Goal: Task Accomplishment & Management: Manage account settings

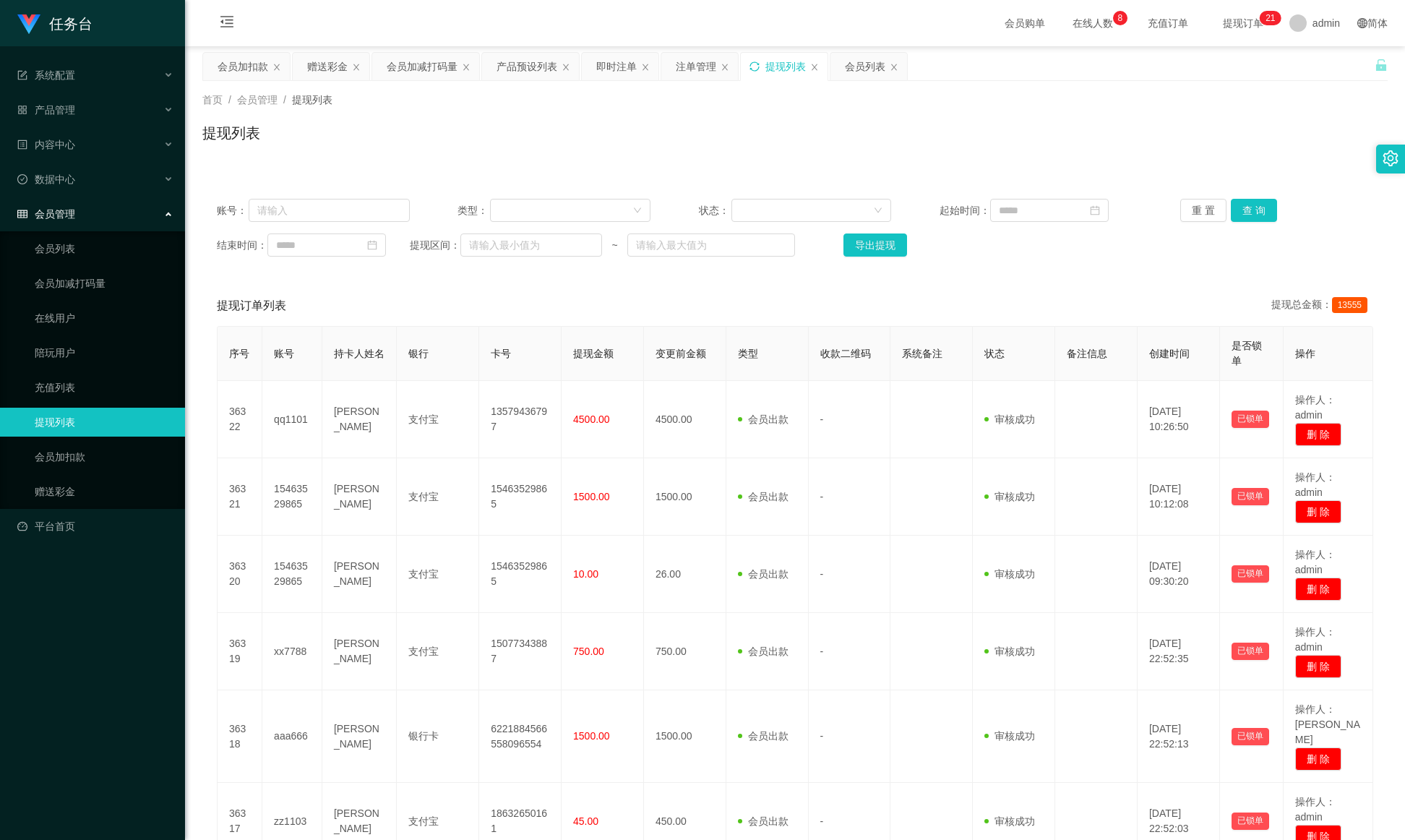
click at [757, 70] on icon "图标: sync" at bounding box center [754, 66] width 9 height 9
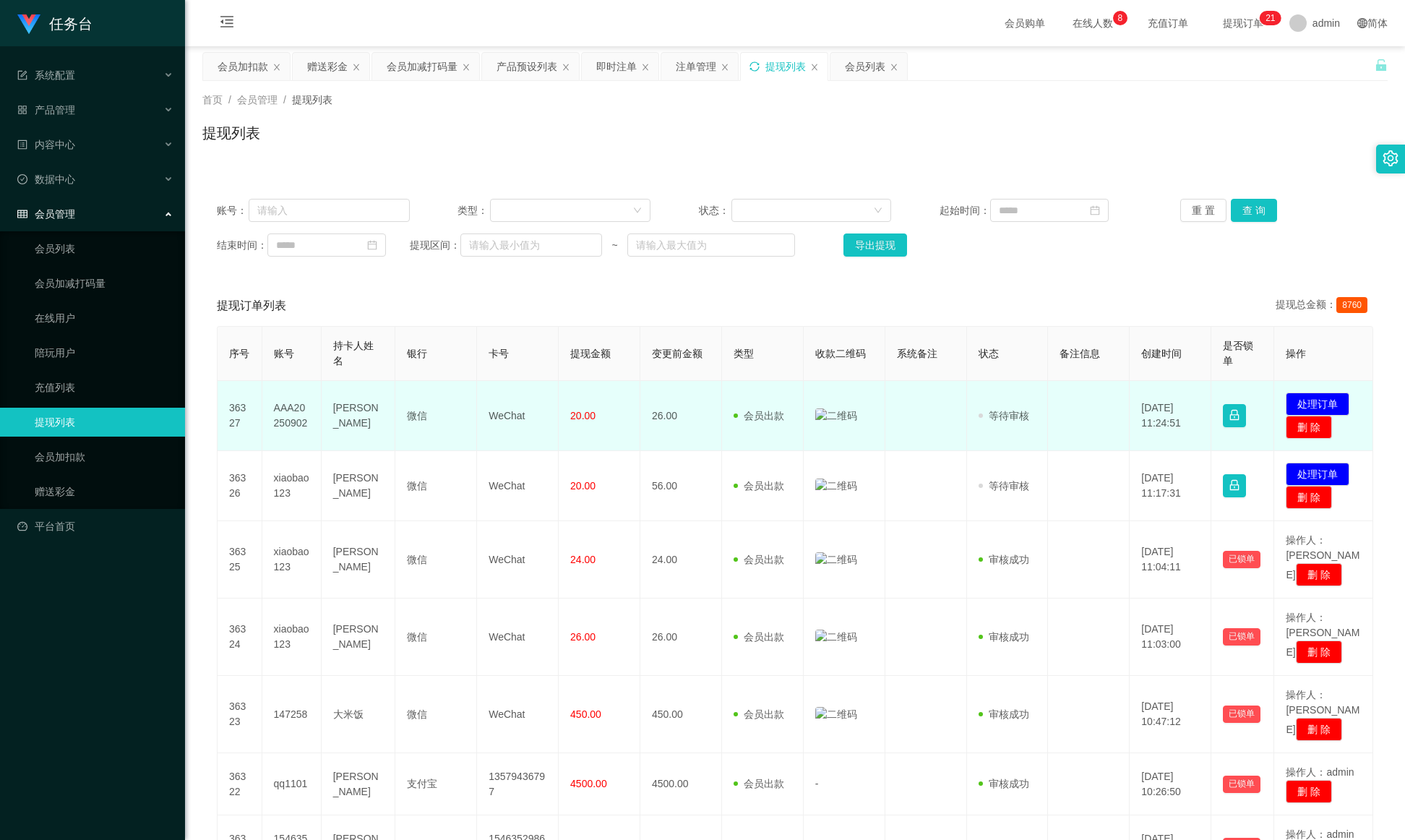
click at [831, 412] on img at bounding box center [836, 415] width 42 height 15
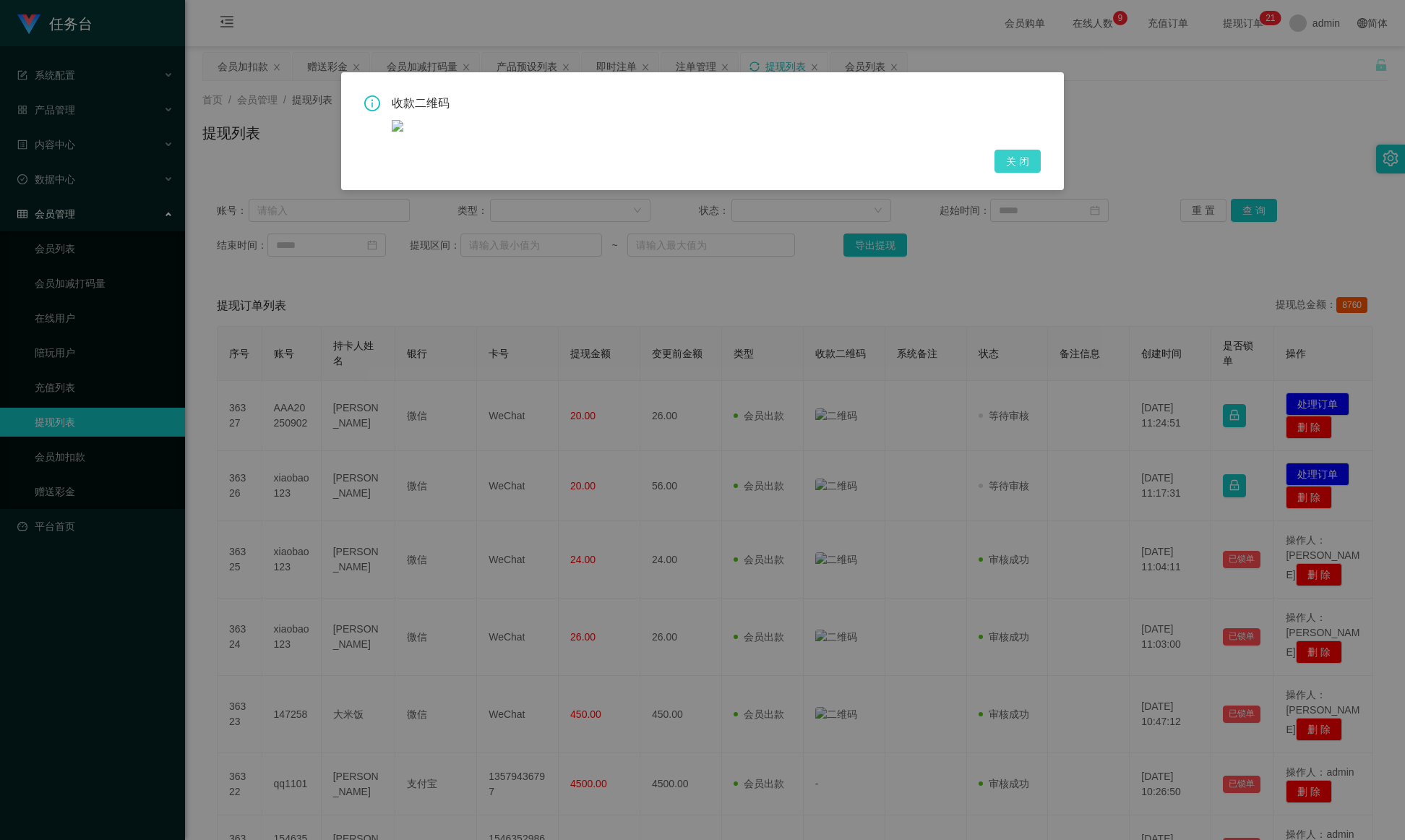
click at [1024, 162] on button "关 闭" at bounding box center [1018, 160] width 46 height 23
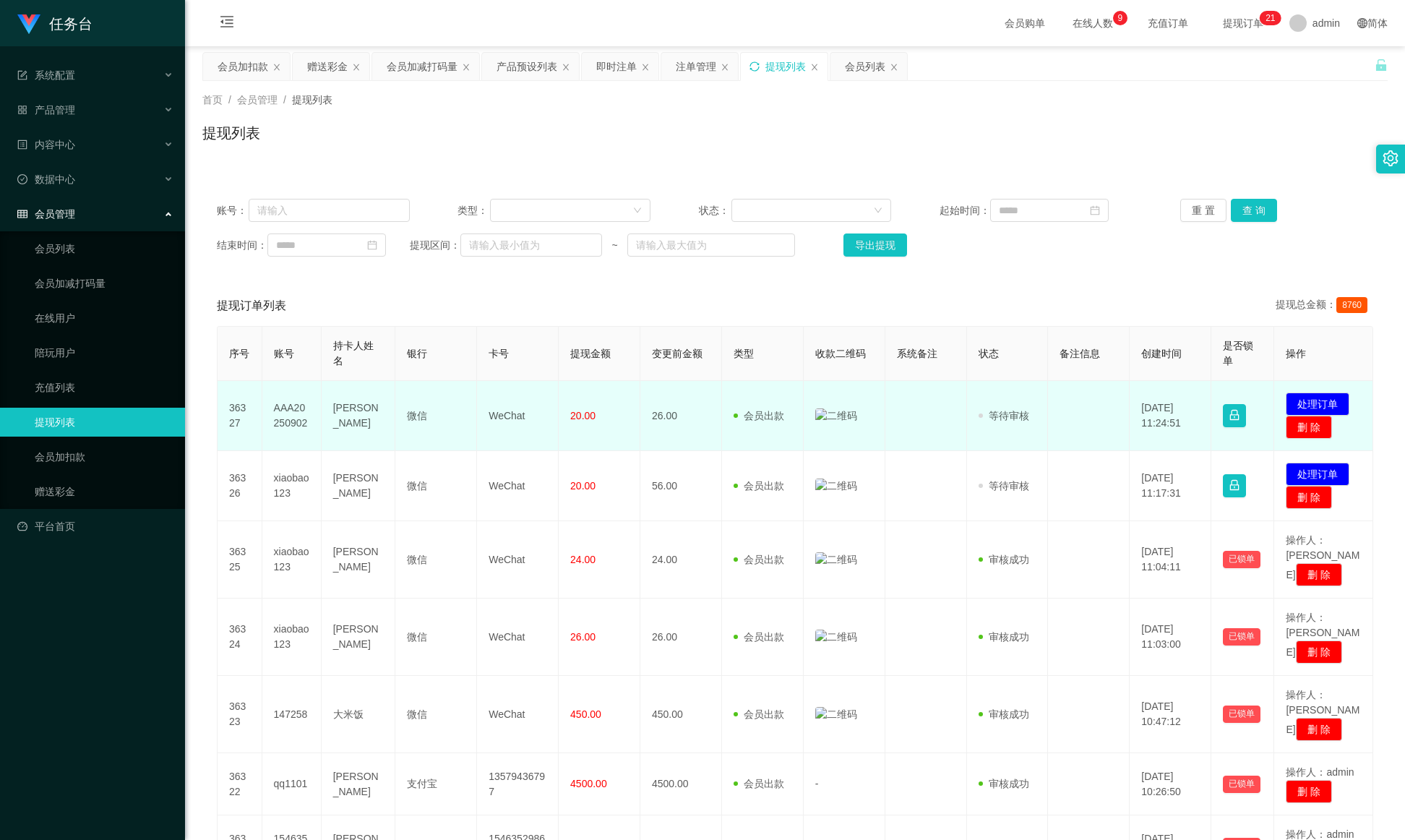
click at [822, 419] on img at bounding box center [836, 415] width 42 height 15
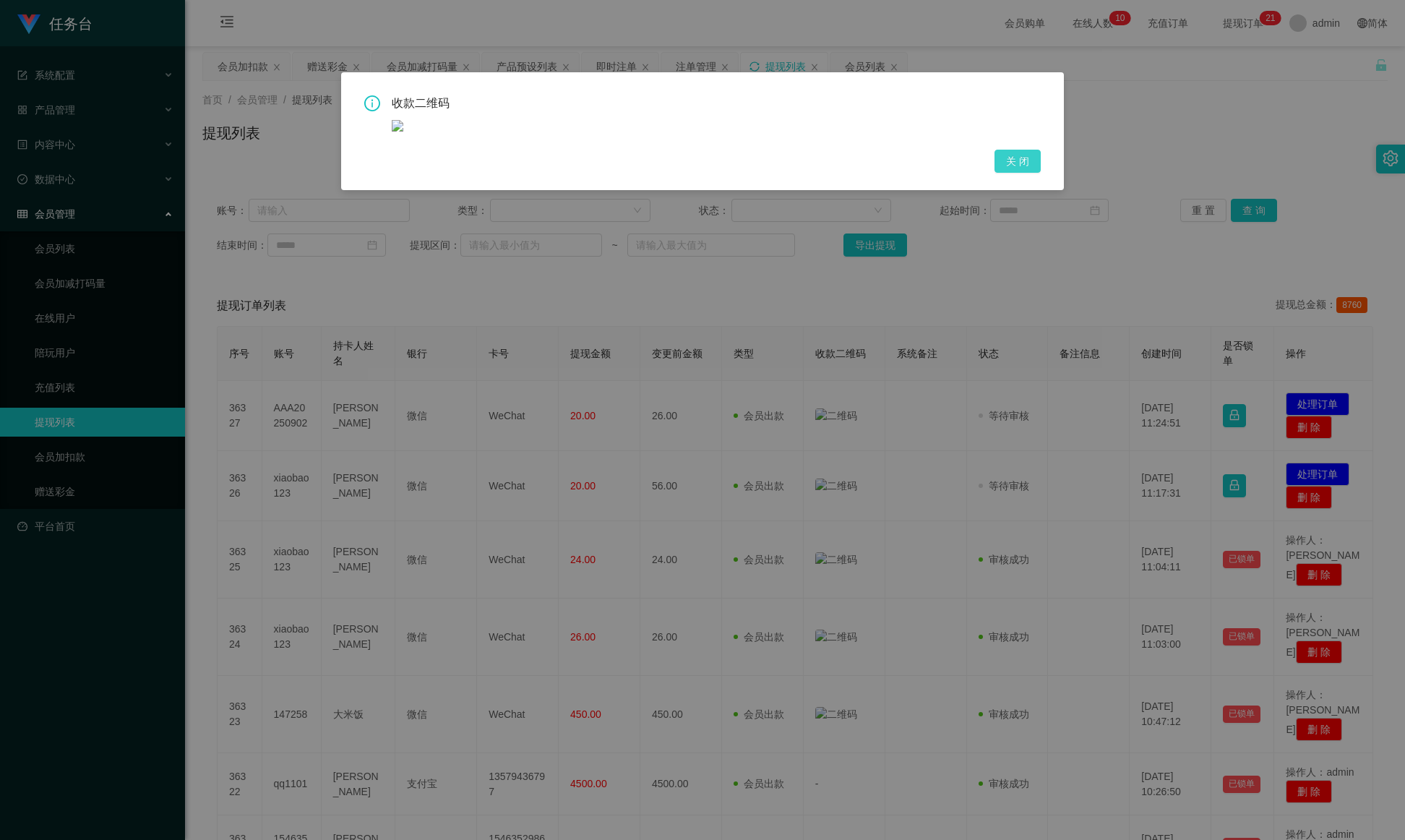
click at [1016, 158] on button "关 闭" at bounding box center [1018, 160] width 46 height 23
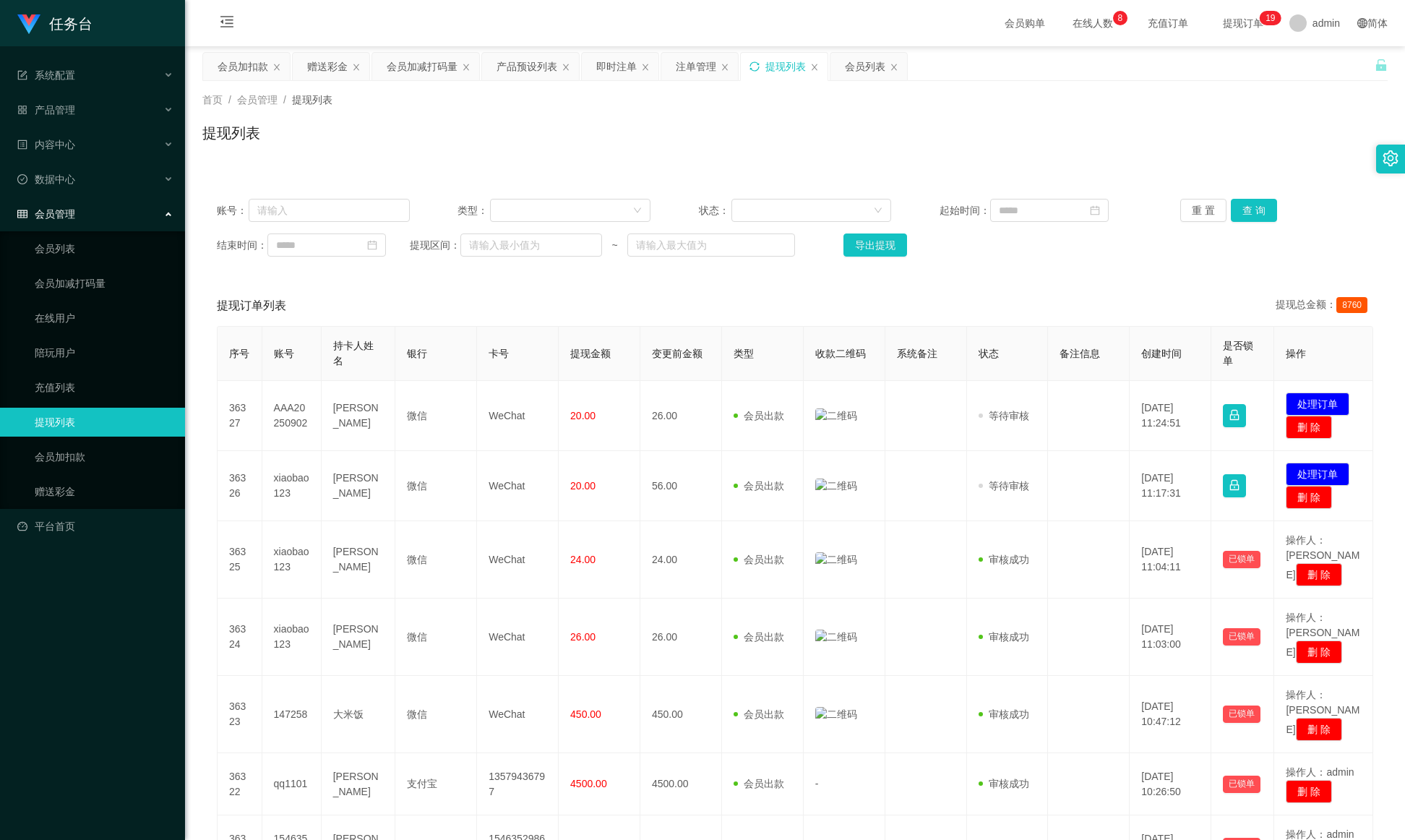
click at [760, 65] on icon "图标: sync" at bounding box center [755, 67] width 10 height 10
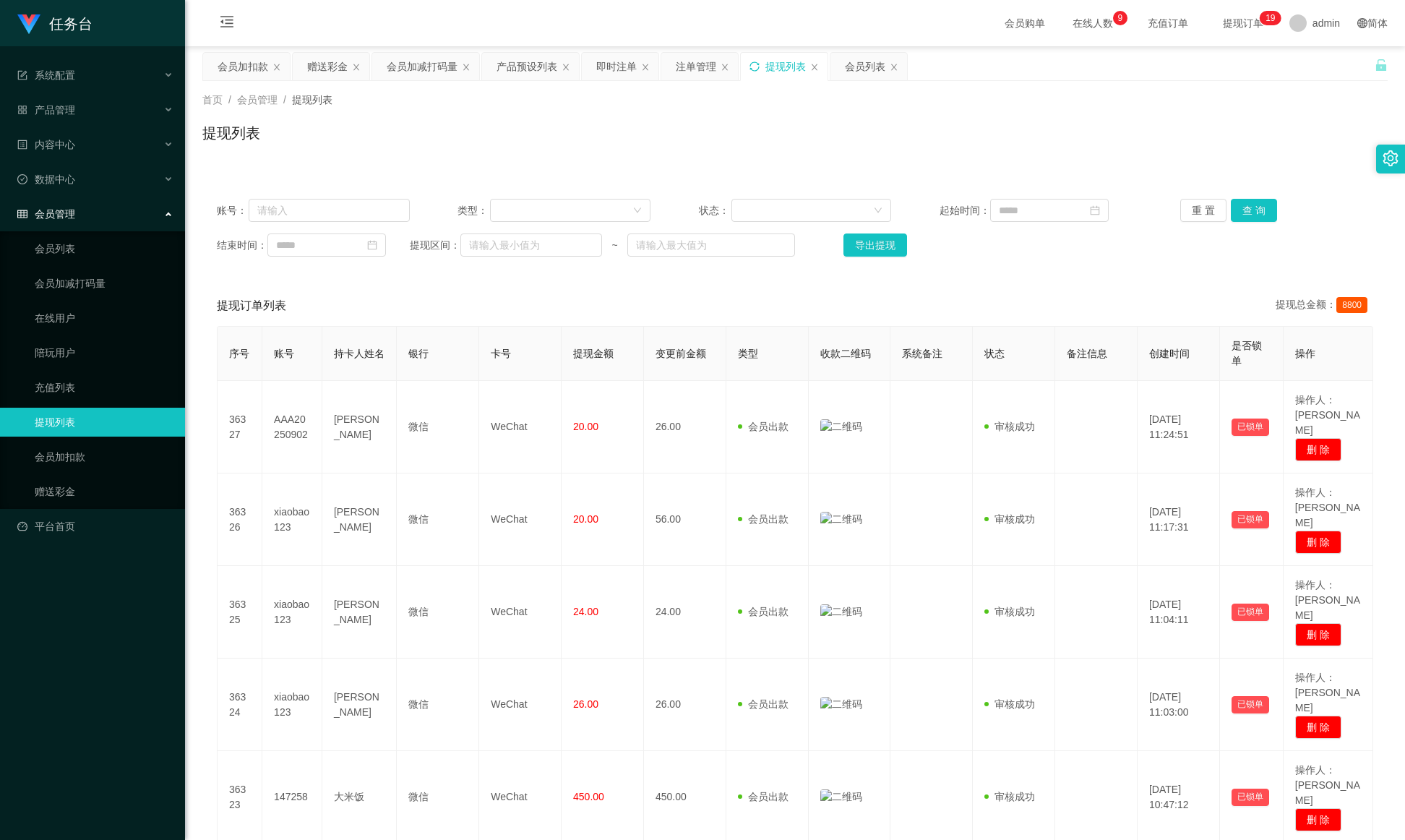
click at [760, 65] on icon "图标: sync" at bounding box center [755, 67] width 10 height 10
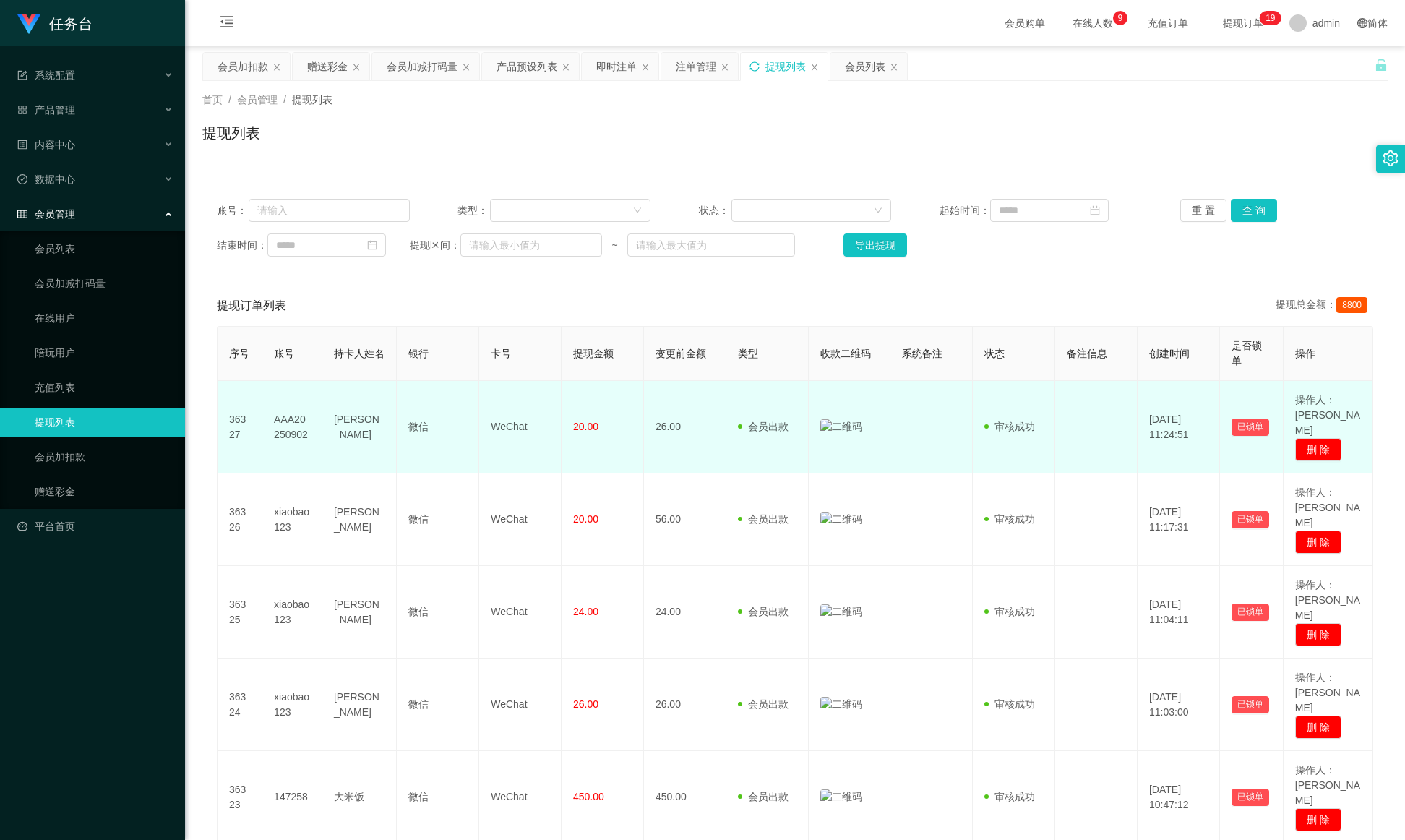
click at [831, 419] on img at bounding box center [841, 426] width 42 height 15
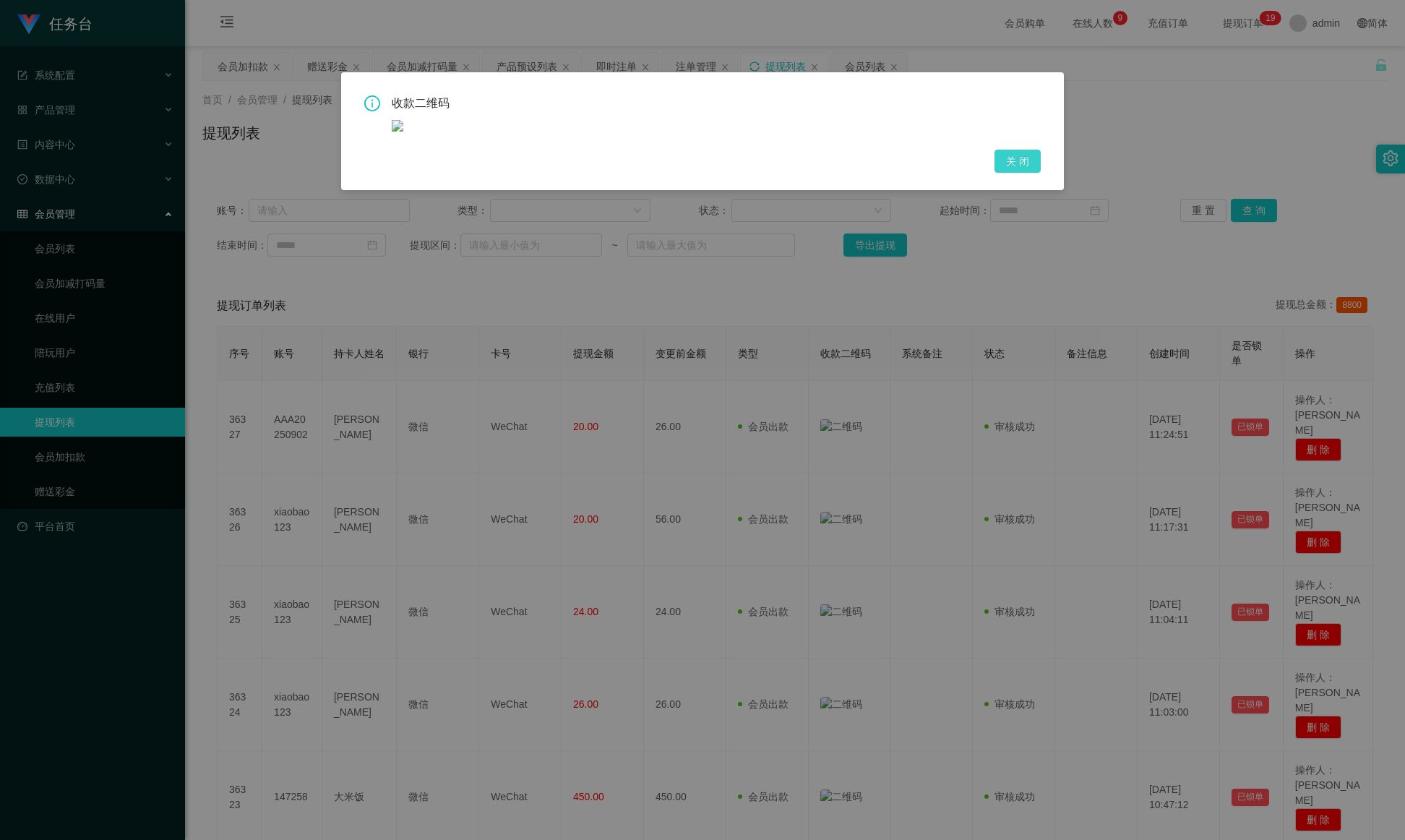
click at [1033, 167] on button "关 闭" at bounding box center [1018, 160] width 46 height 23
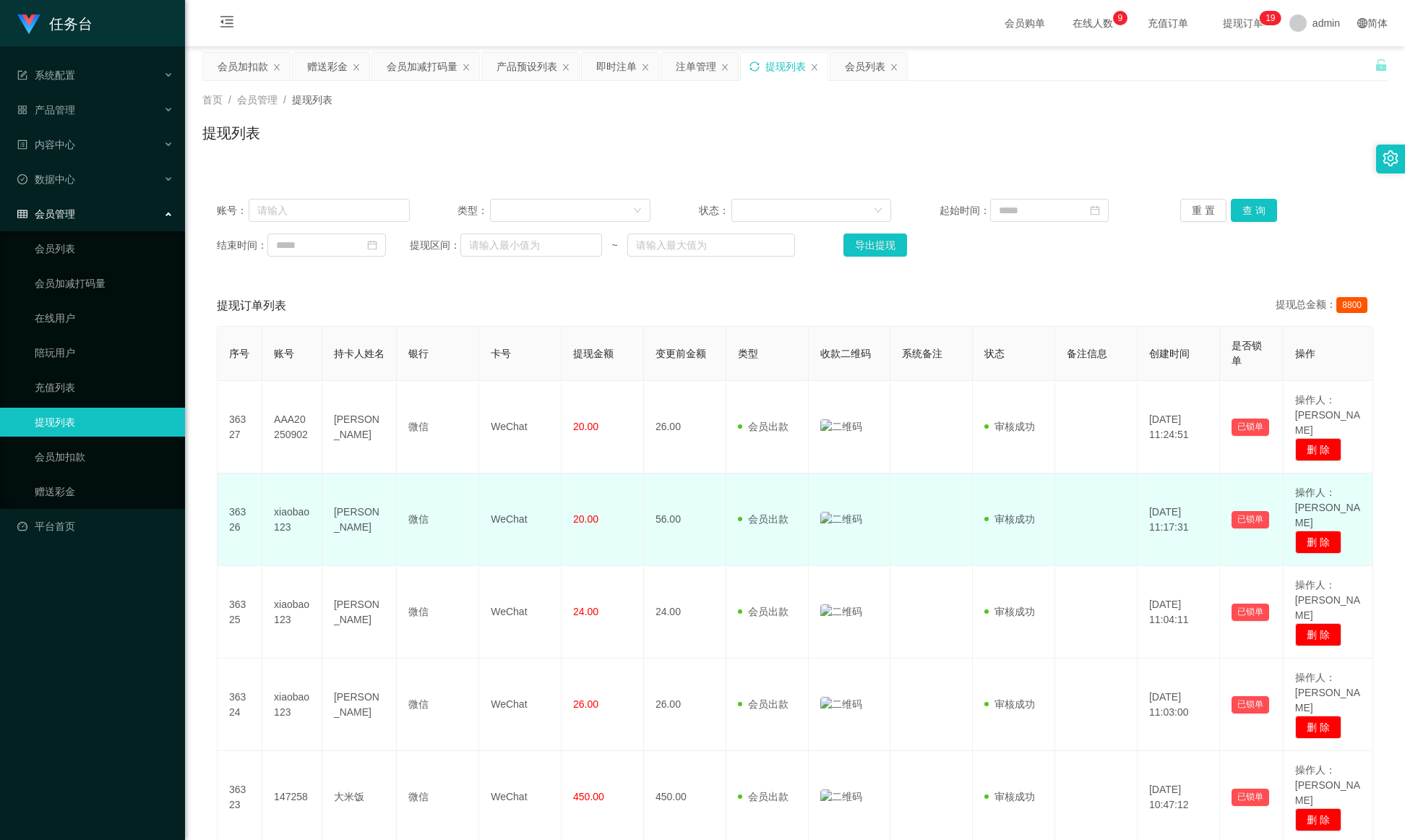
click at [828, 512] on img at bounding box center [841, 519] width 42 height 15
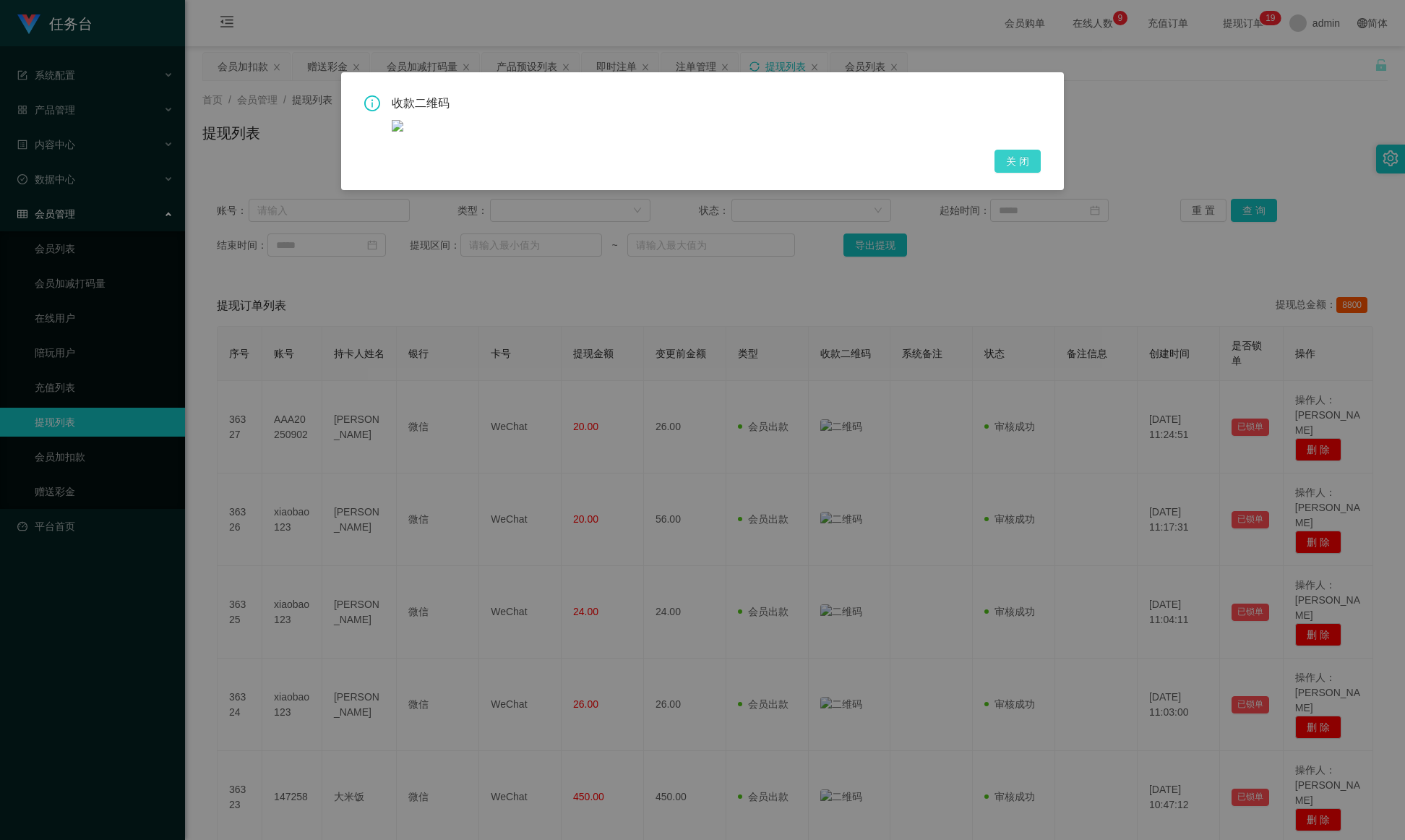
click at [1013, 163] on button "关 闭" at bounding box center [1018, 160] width 46 height 23
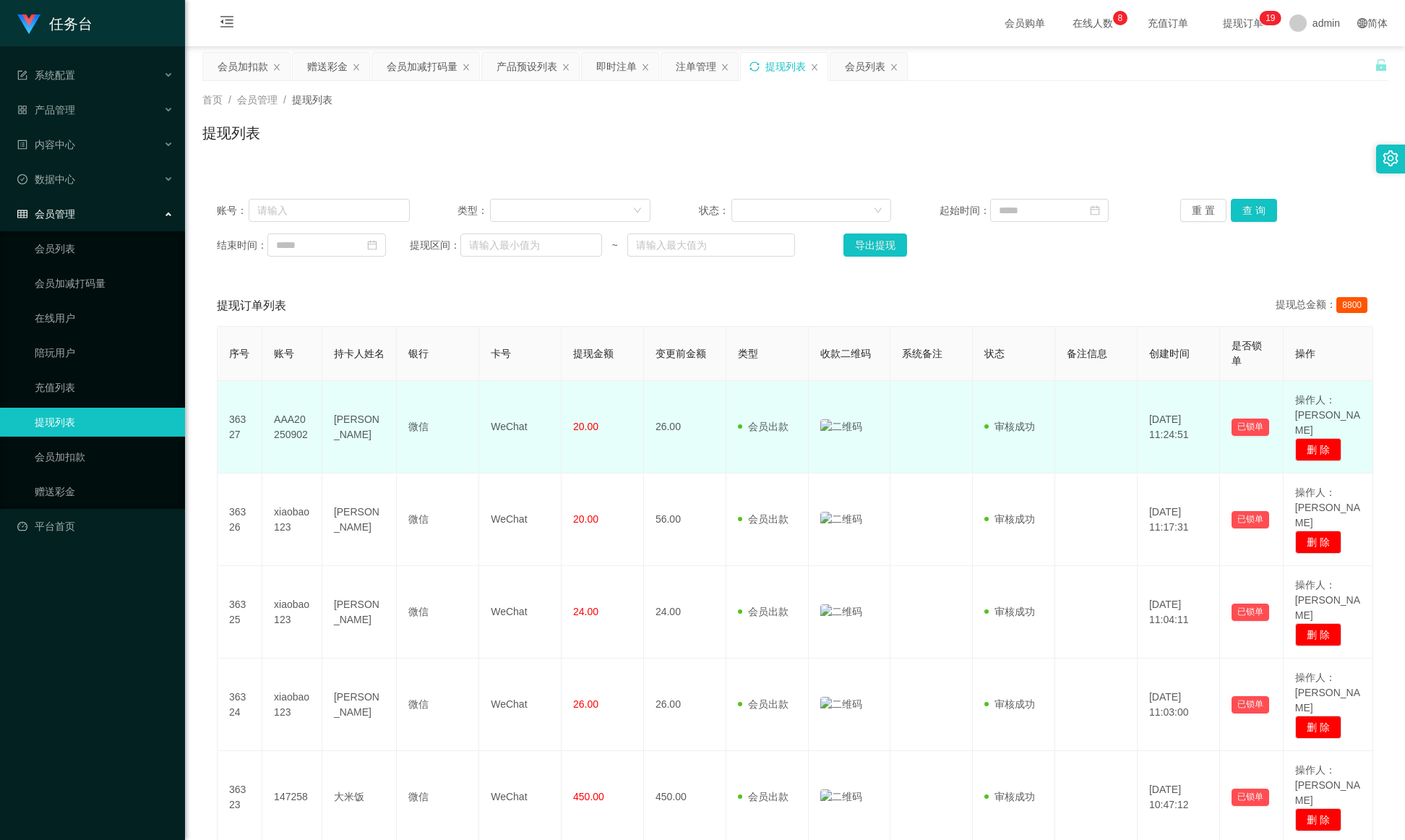
click at [843, 419] on img at bounding box center [841, 426] width 42 height 15
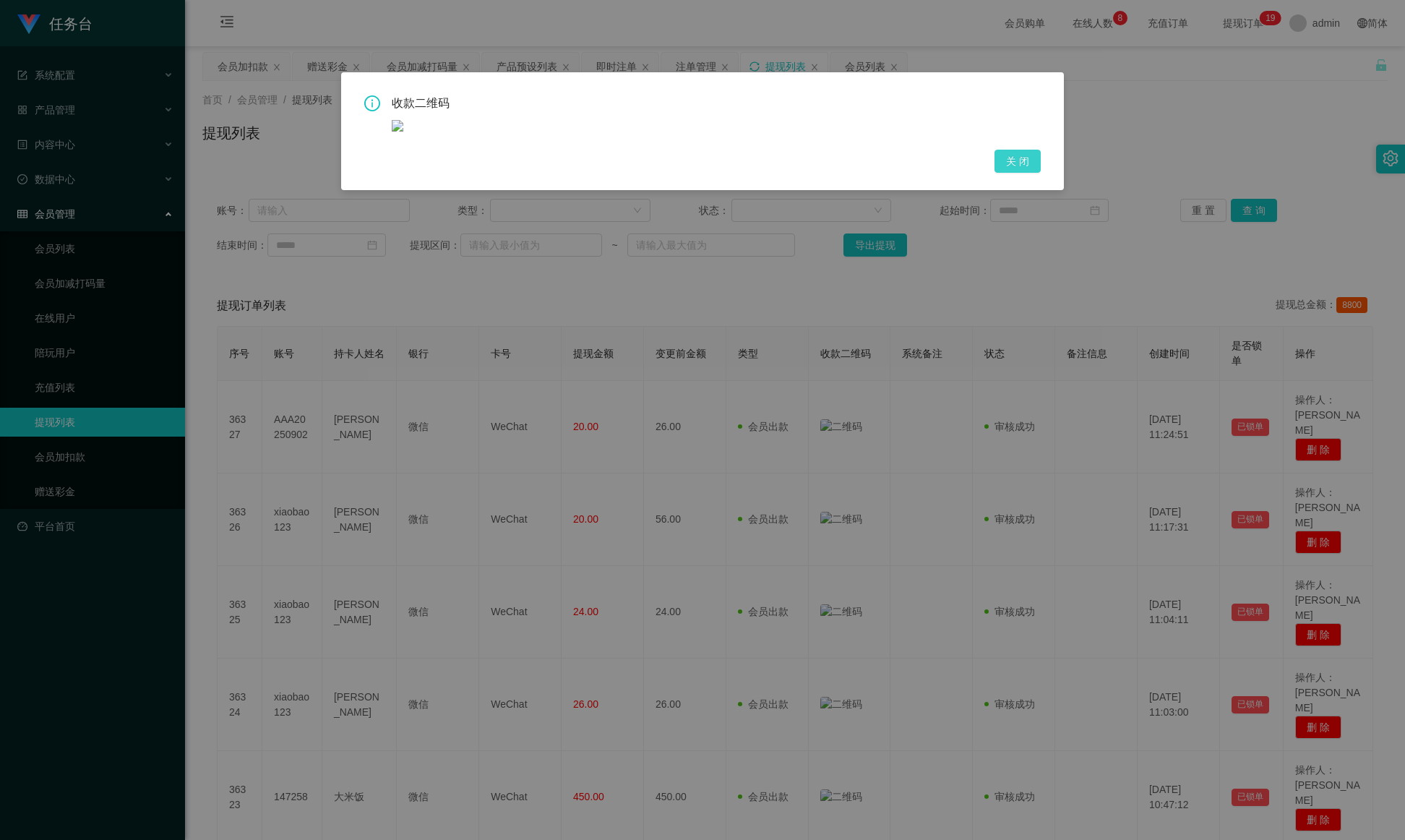
click at [1014, 158] on button "关 闭" at bounding box center [1018, 160] width 46 height 23
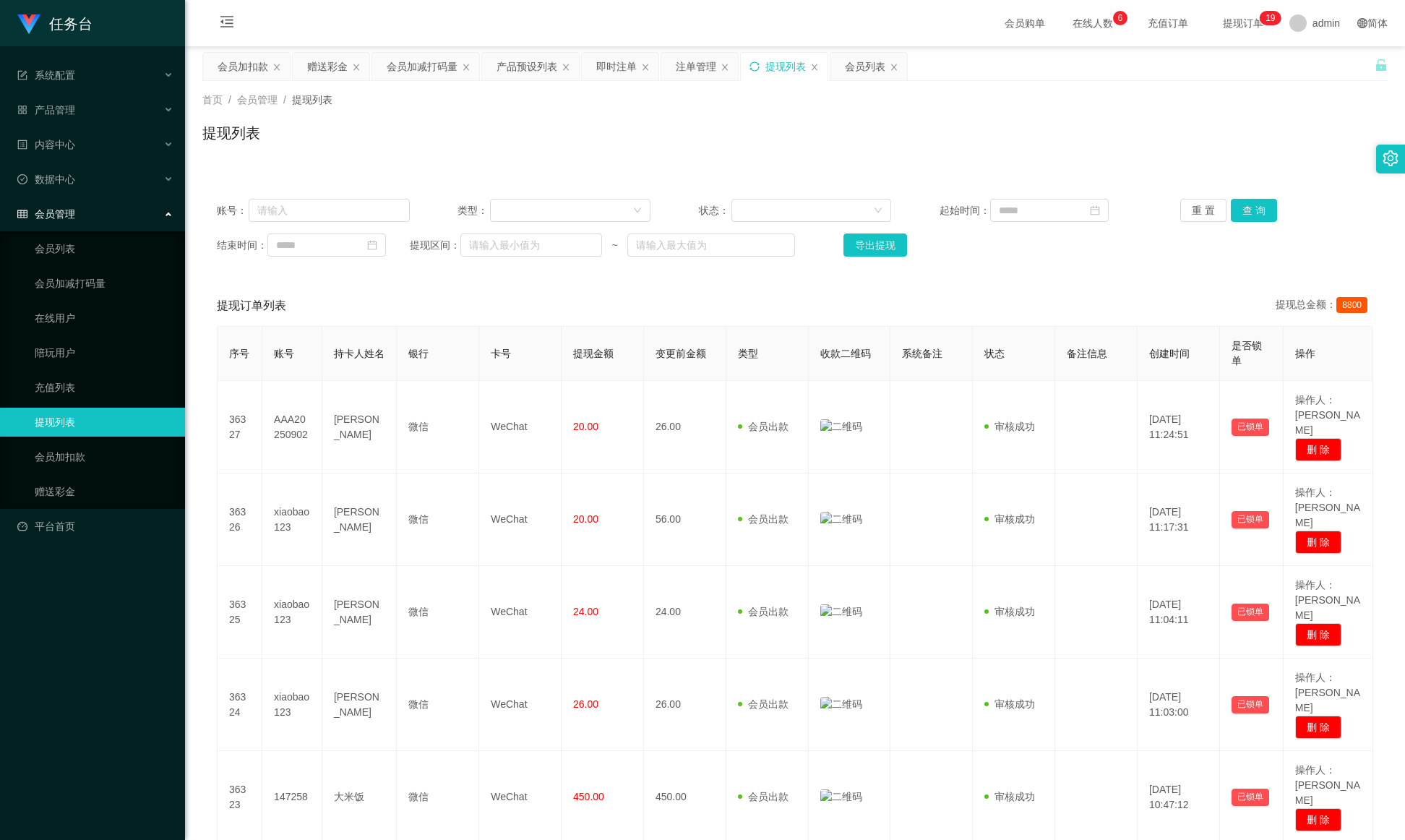
click at [755, 70] on icon "图标: sync" at bounding box center [755, 67] width 10 height 10
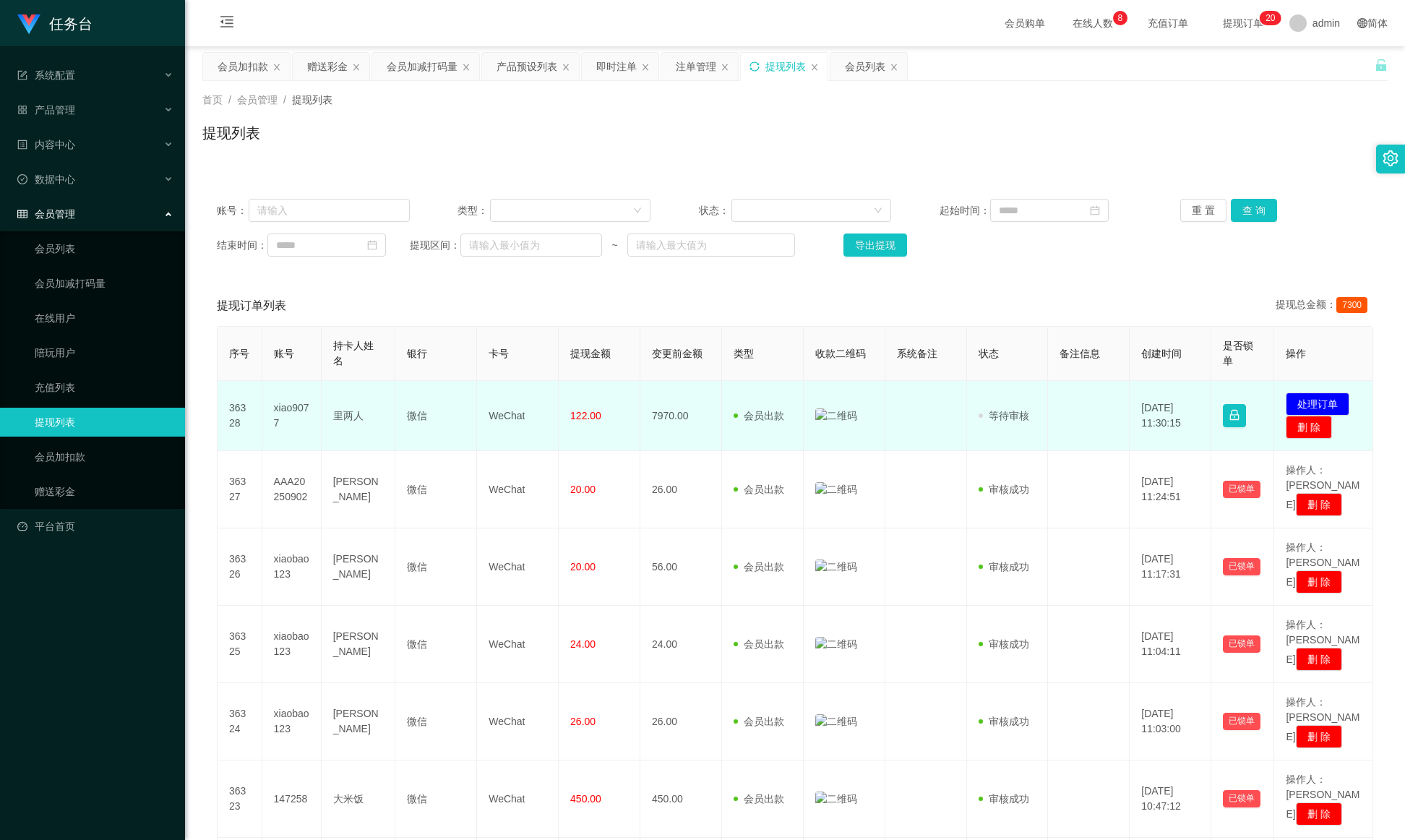
click at [818, 419] on img at bounding box center [836, 415] width 42 height 15
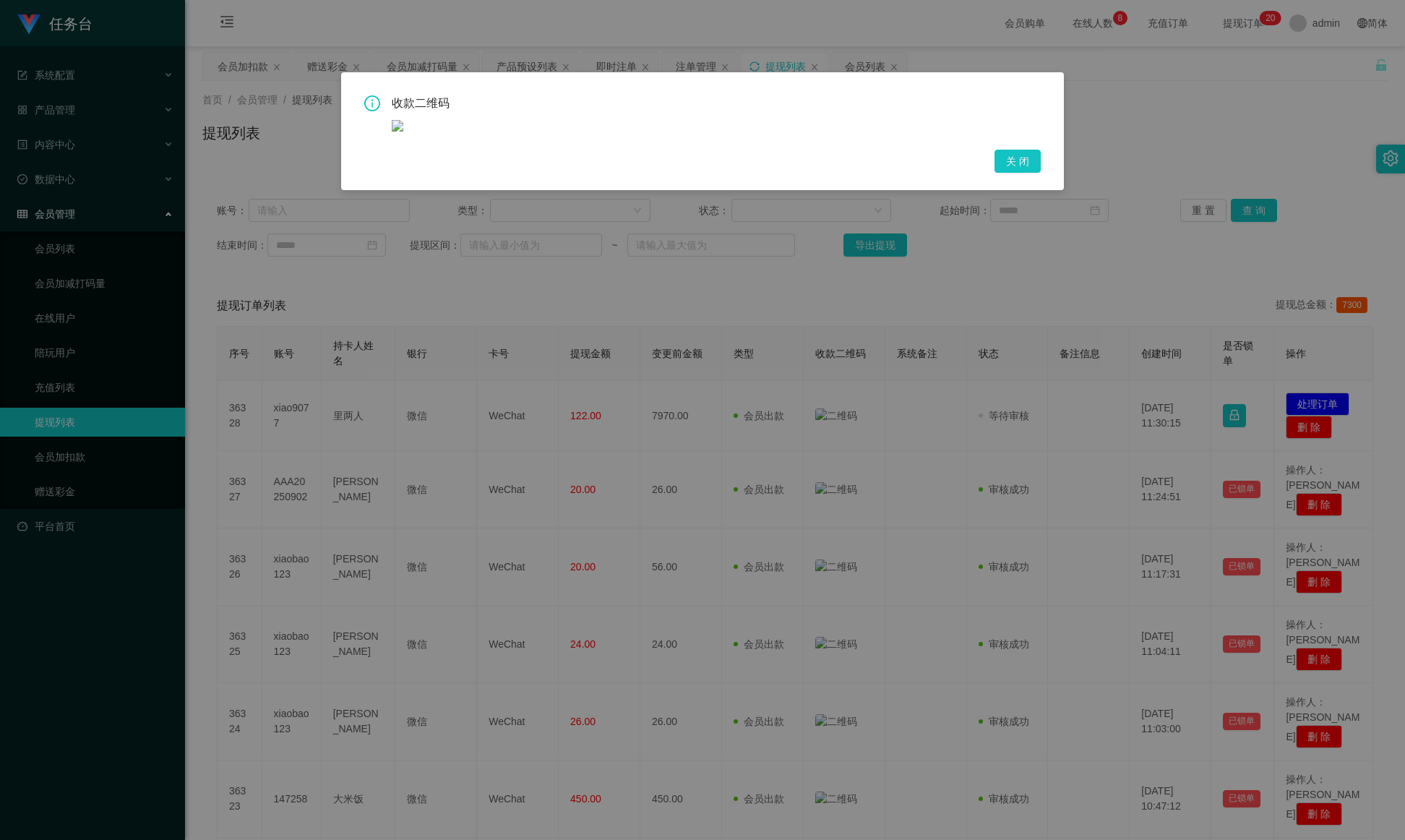
click at [1003, 147] on div "收款二维码 关 闭" at bounding box center [703, 134] width 677 height 78
click at [1003, 151] on button "关 闭" at bounding box center [1018, 160] width 46 height 23
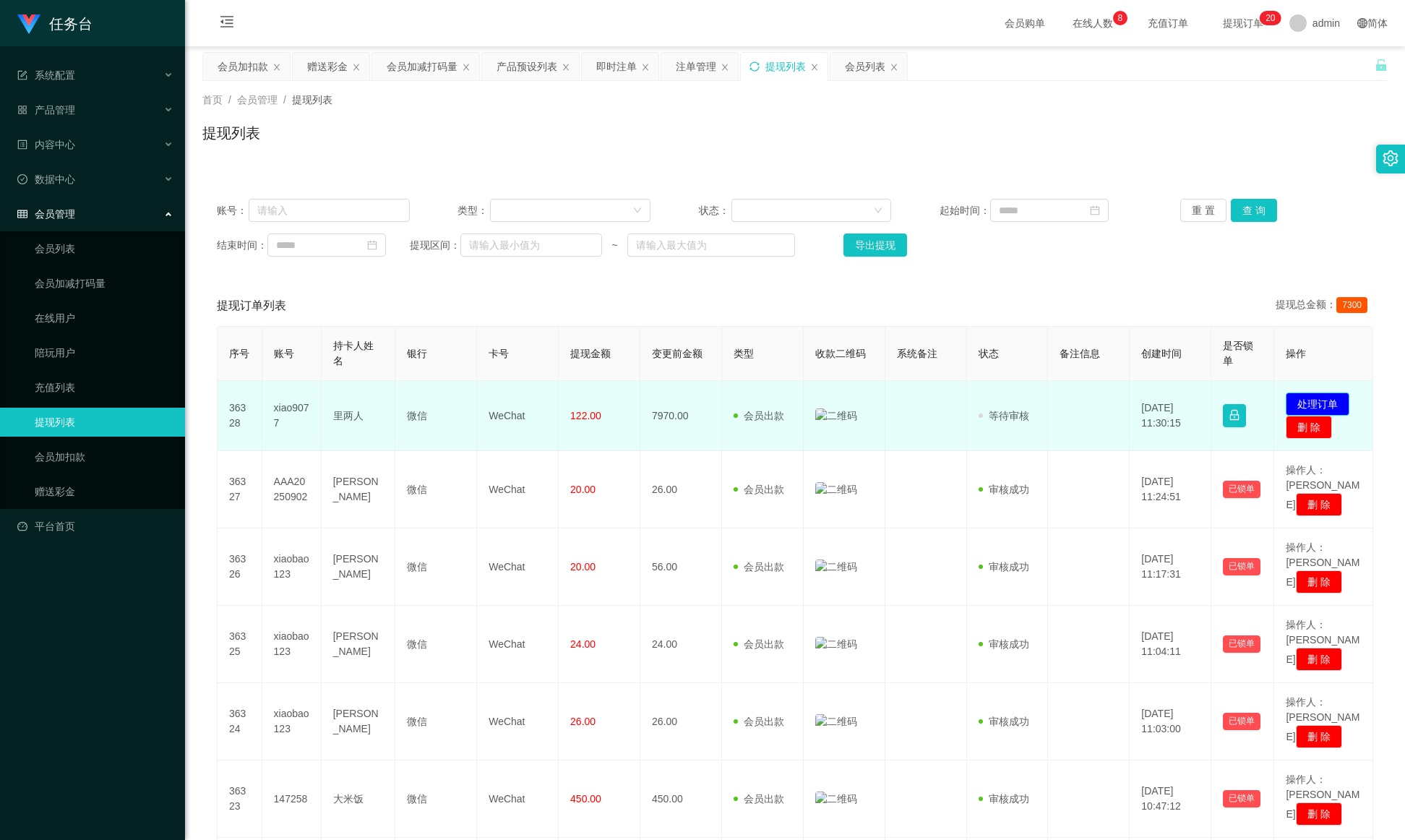
click at [1310, 397] on button "处理订单" at bounding box center [1318, 403] width 64 height 23
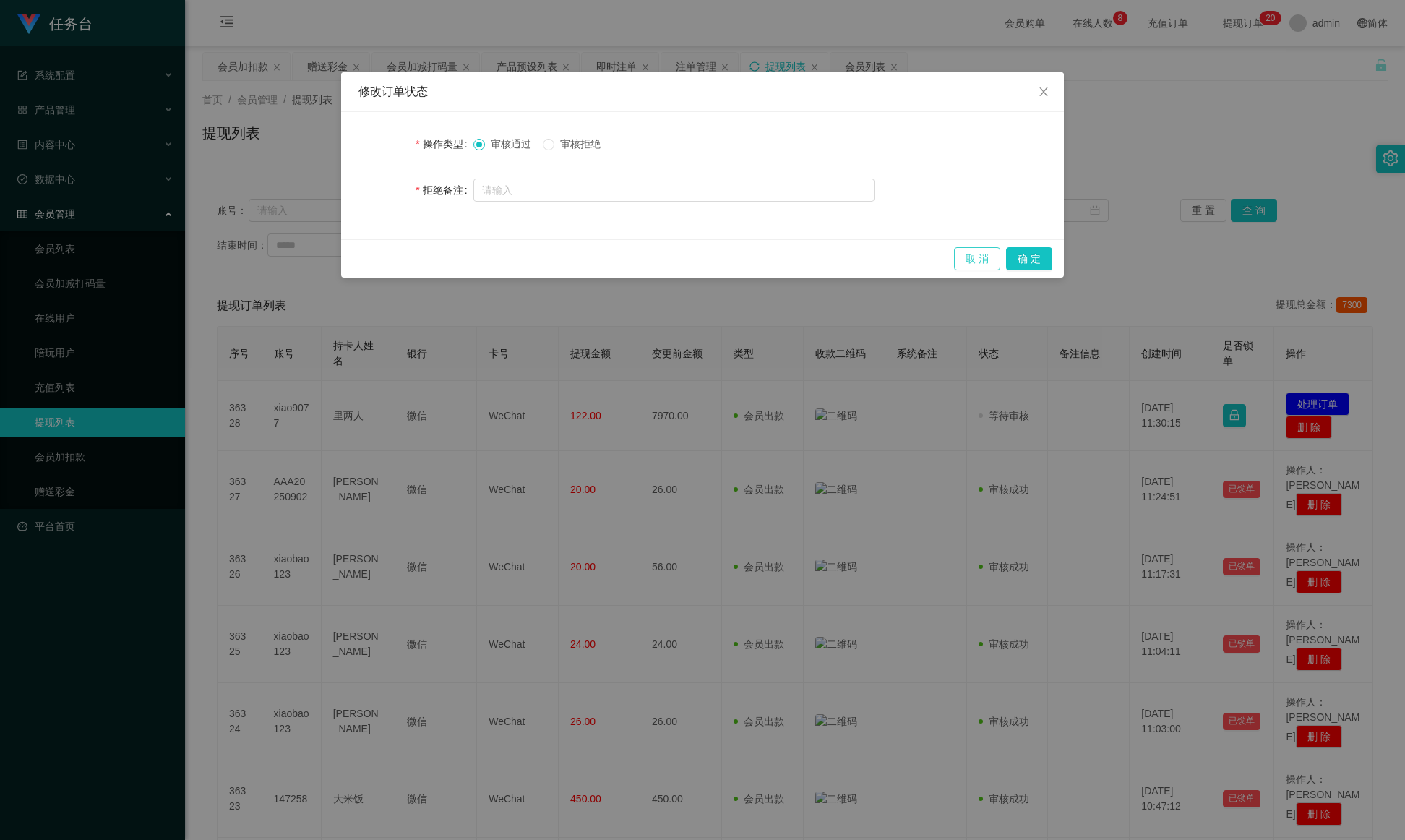
click at [981, 258] on button "取 消" at bounding box center [977, 258] width 46 height 23
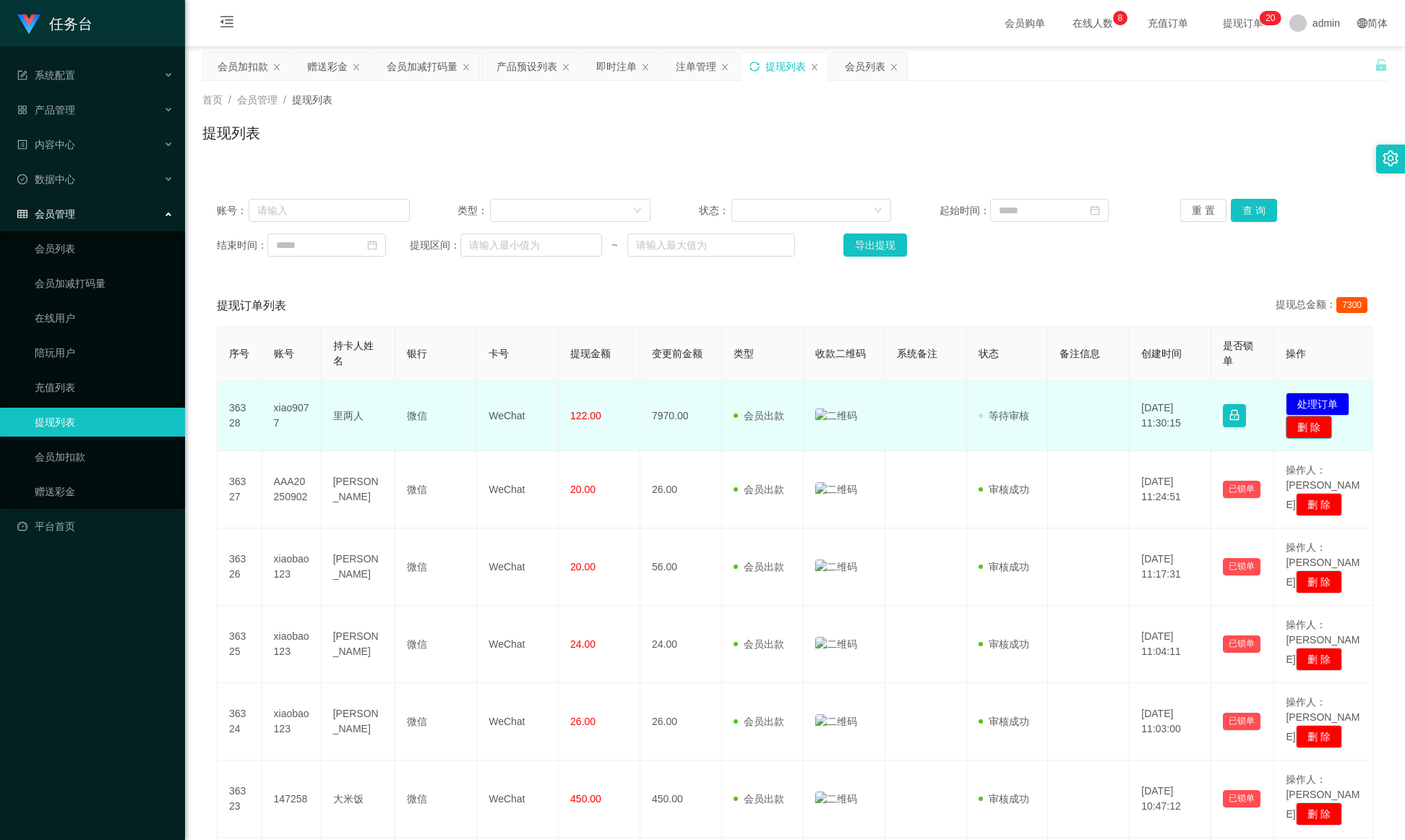
click at [1293, 430] on button "删 除" at bounding box center [1309, 426] width 46 height 23
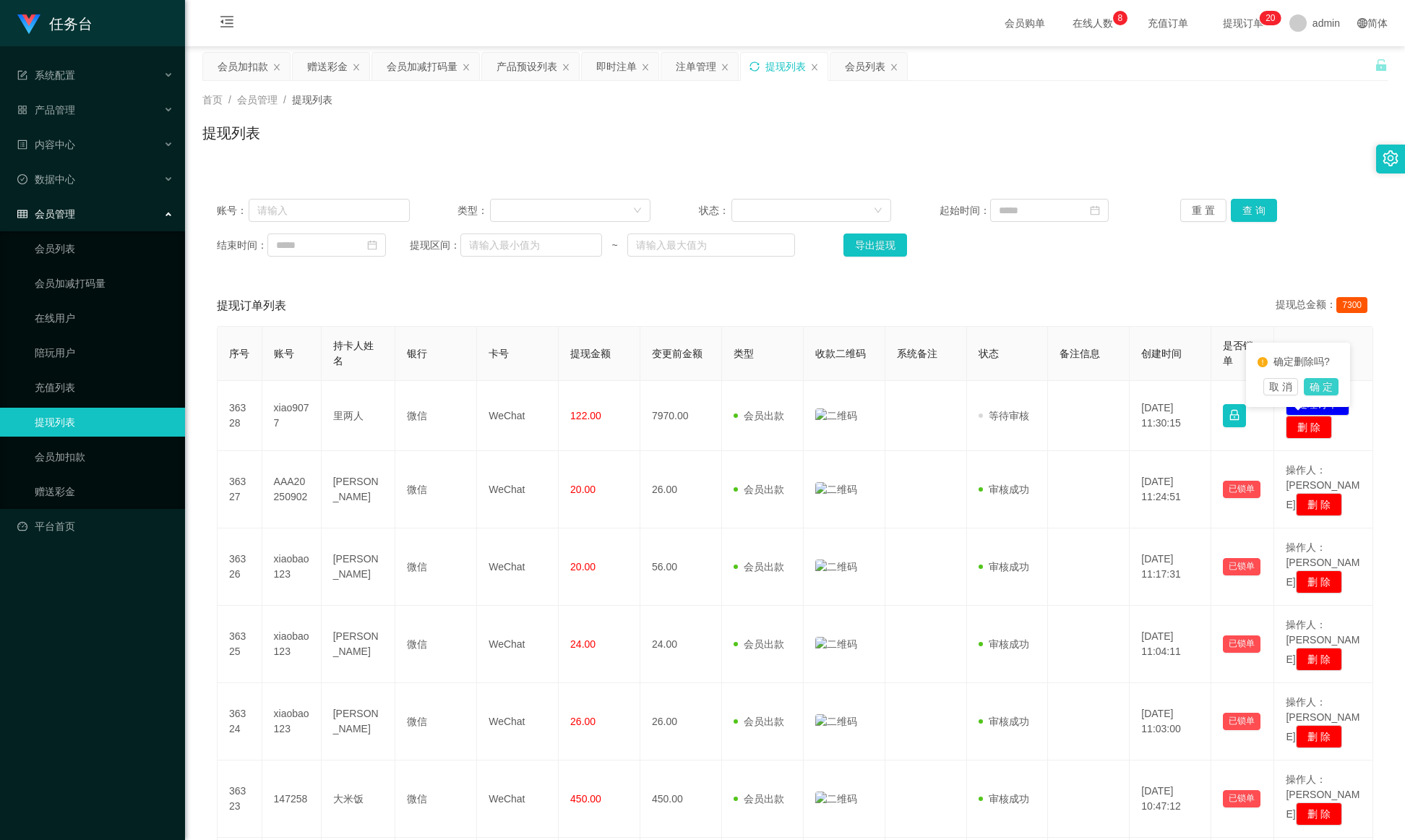
click at [1318, 389] on button "确 定" at bounding box center [1321, 386] width 35 height 17
